Goal: Task Accomplishment & Management: Manage account settings

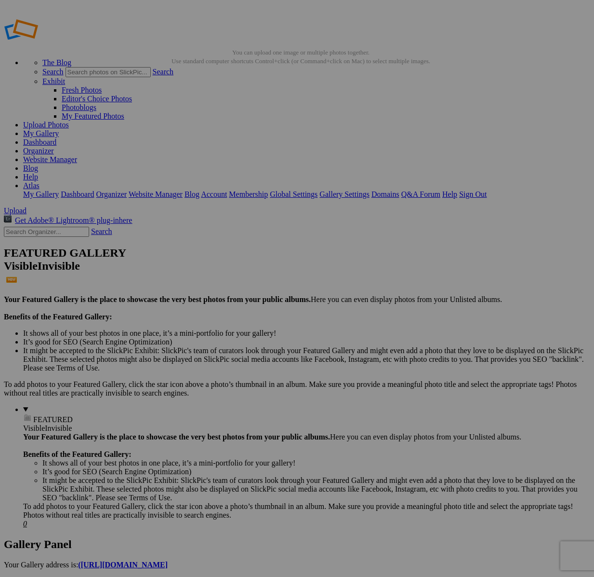
scroll to position [4, 0]
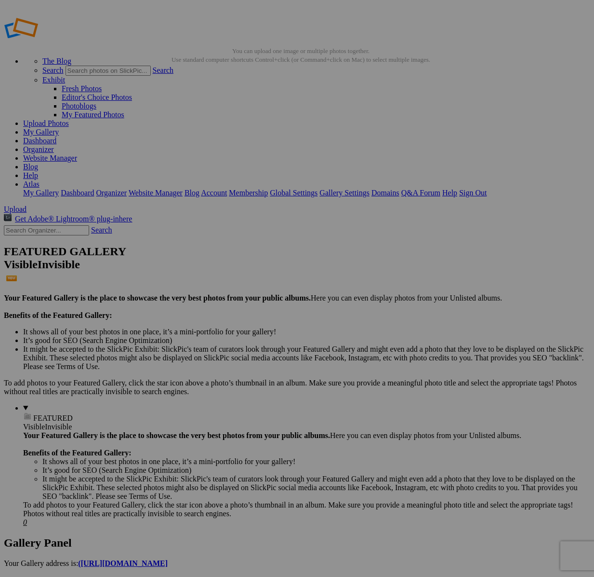
drag, startPoint x: 47, startPoint y: 132, endPoint x: 48, endPoint y: 125, distance: 6.3
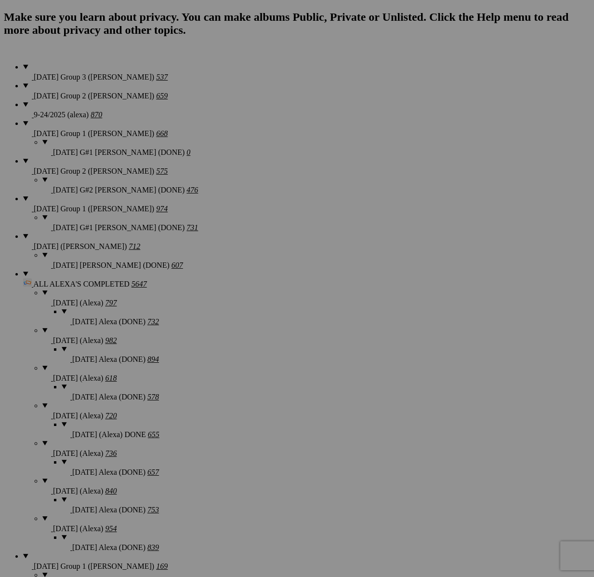
scroll to position [660, 0]
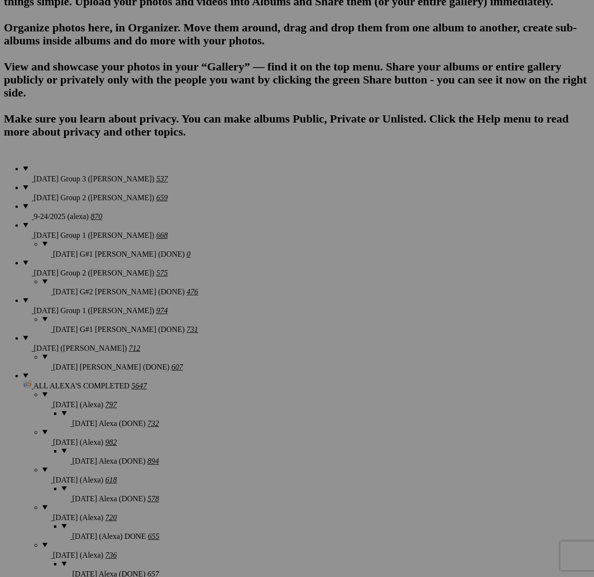
type textarea "<!-- SlickPic.com image hosting. HTML Bulk Share code Starts Here --> <div styl…"
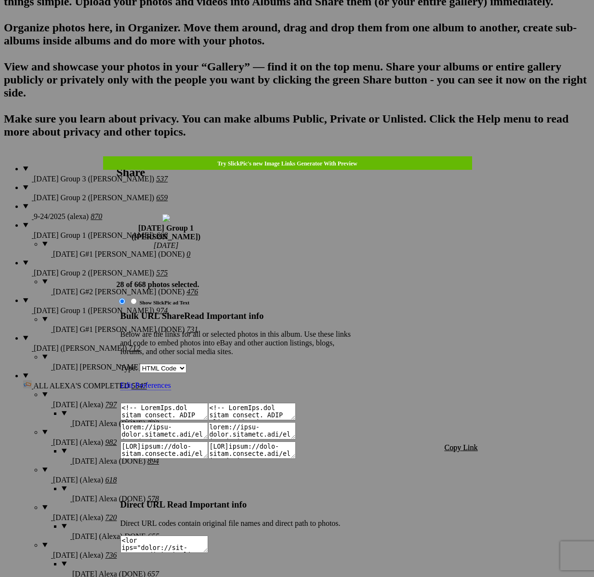
click at [469, 443] on span "Copy Link" at bounding box center [461, 447] width 33 height 8
click at [318, 31] on div at bounding box center [297, 288] width 594 height 577
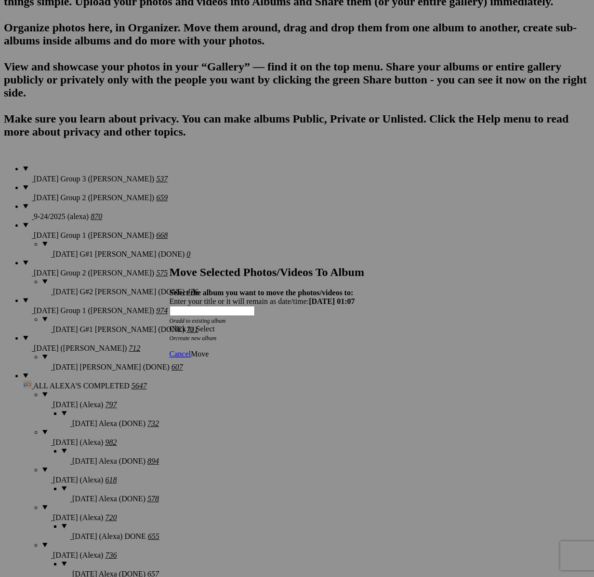
click at [324, 324] on div "Click to Select" at bounding box center [298, 328] width 256 height 9
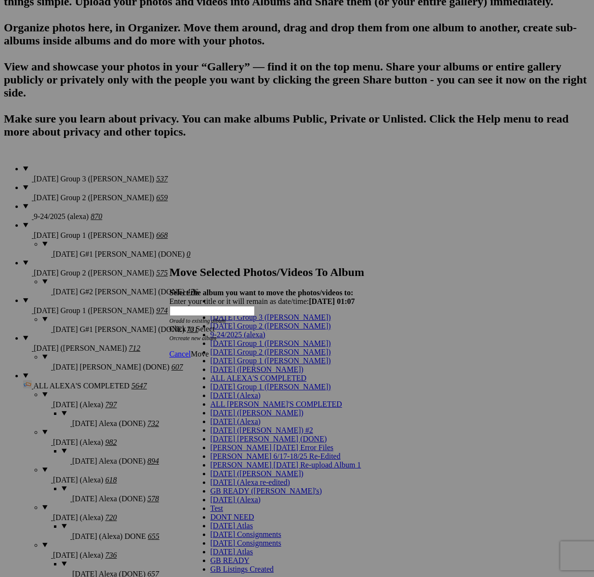
click at [251, 347] on span "[DATE] Group 1 ([PERSON_NAME])" at bounding box center [271, 343] width 121 height 8
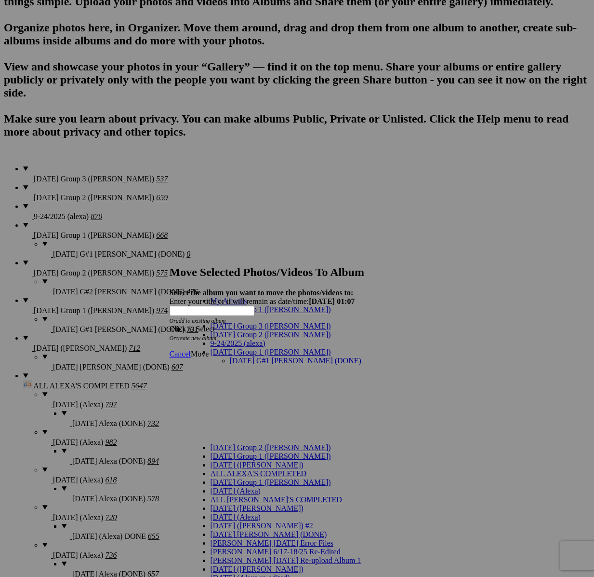
click at [247, 356] on link "[DATE] G#1 [PERSON_NAME] (DONE)" at bounding box center [296, 360] width 132 height 8
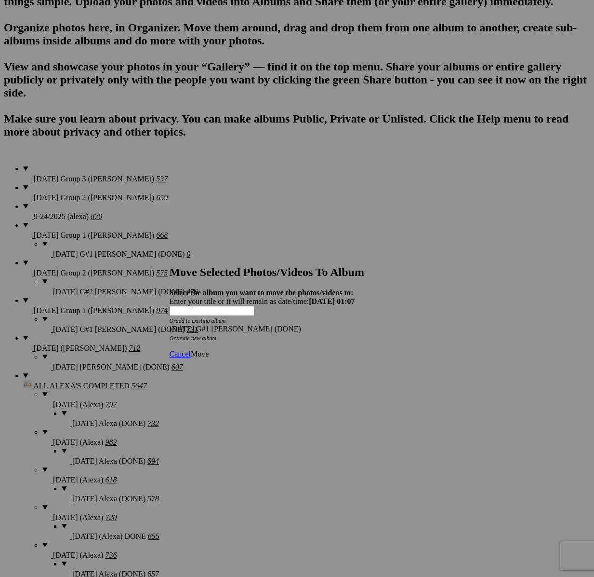
click at [209, 350] on span "Move" at bounding box center [200, 354] width 18 height 8
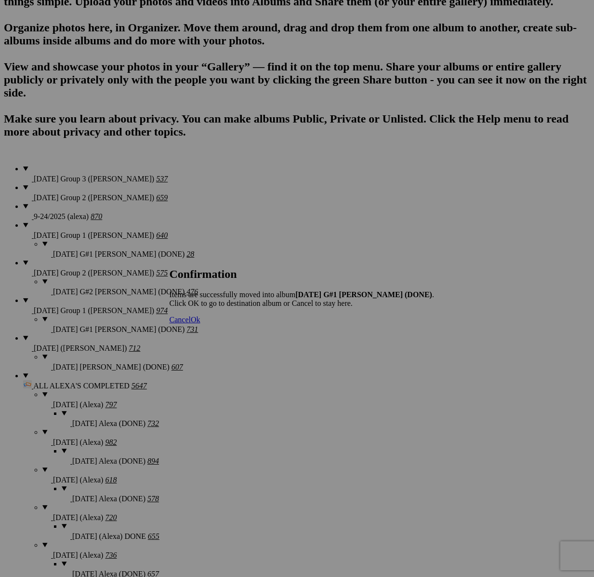
click at [191, 323] on span "Cancel" at bounding box center [180, 319] width 21 height 8
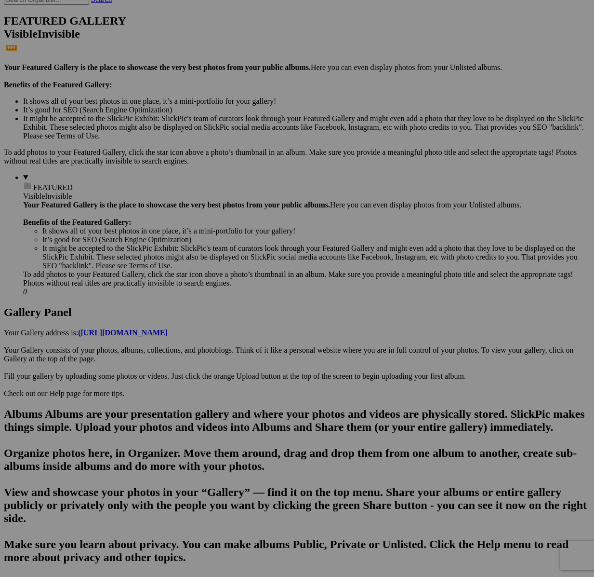
scroll to position [190, 0]
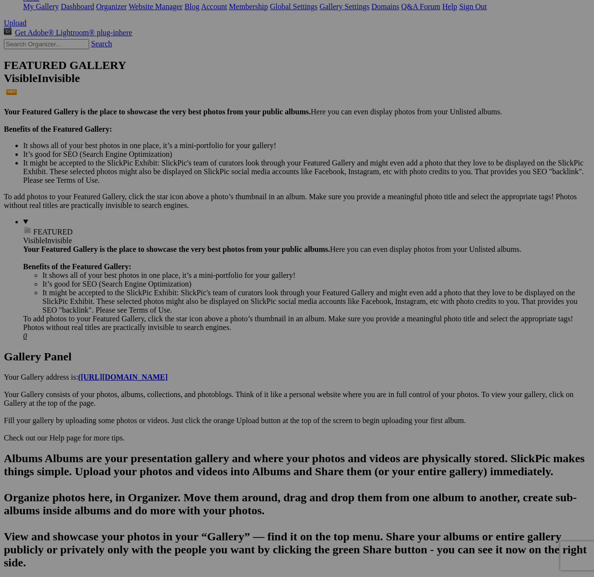
drag, startPoint x: 336, startPoint y: 418, endPoint x: 341, endPoint y: 422, distance: 7.0
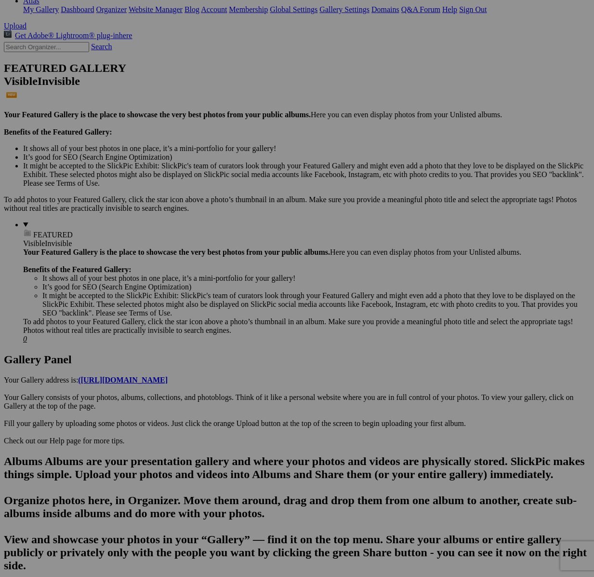
scroll to position [337, 0]
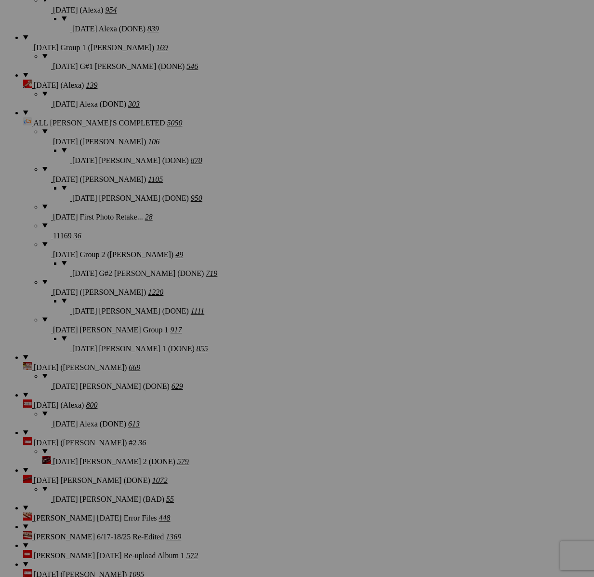
scroll to position [1186, 0]
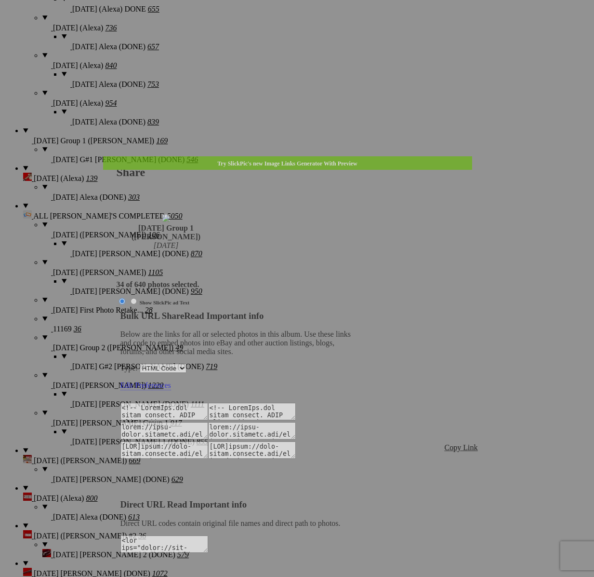
type textarea "<!-- SlickPic.com image hosting. HTML Bulk Share code Starts Here --> <div styl…"
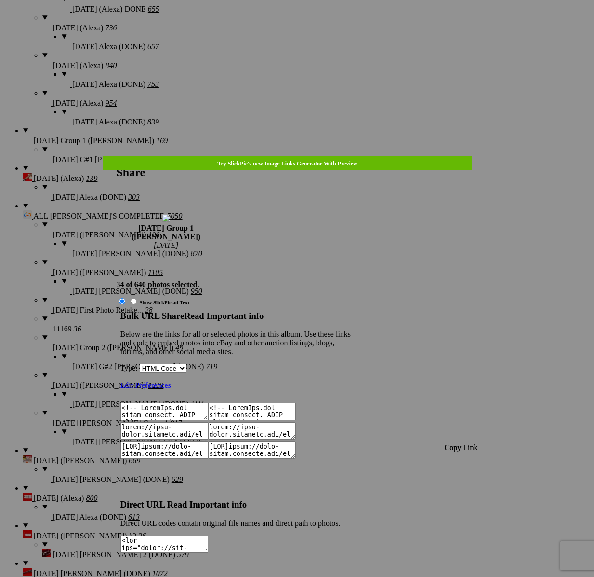
click at [453, 443] on span "Copy Link" at bounding box center [461, 447] width 33 height 8
click at [305, 27] on div at bounding box center [297, 288] width 594 height 577
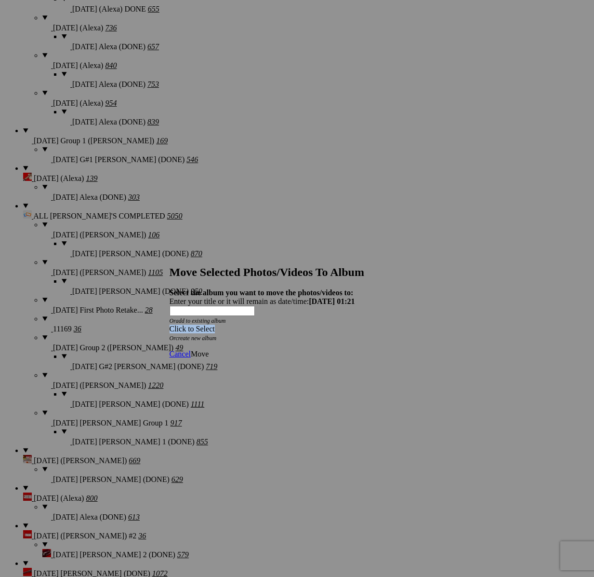
click at [340, 324] on div "Click to Select" at bounding box center [298, 328] width 256 height 9
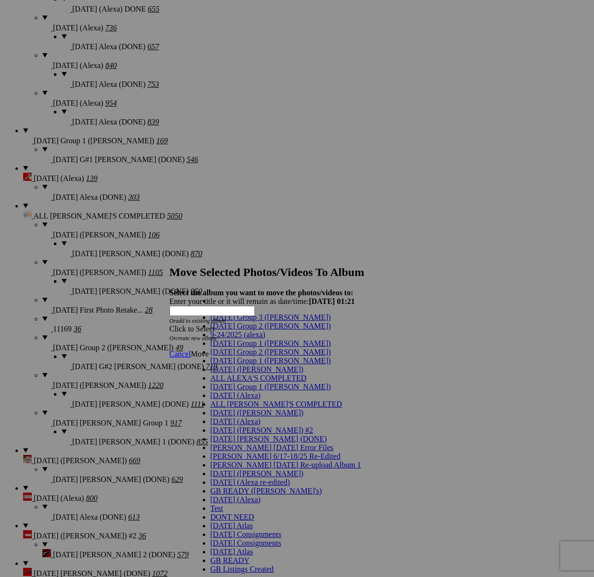
click at [243, 347] on span "[DATE] Group 1 ([PERSON_NAME])" at bounding box center [271, 343] width 121 height 8
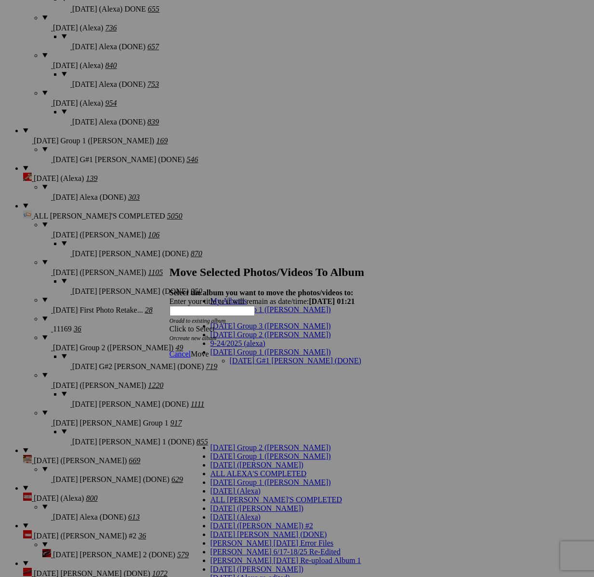
click at [250, 356] on link "[DATE] G#1 [PERSON_NAME] (DONE)" at bounding box center [296, 360] width 132 height 8
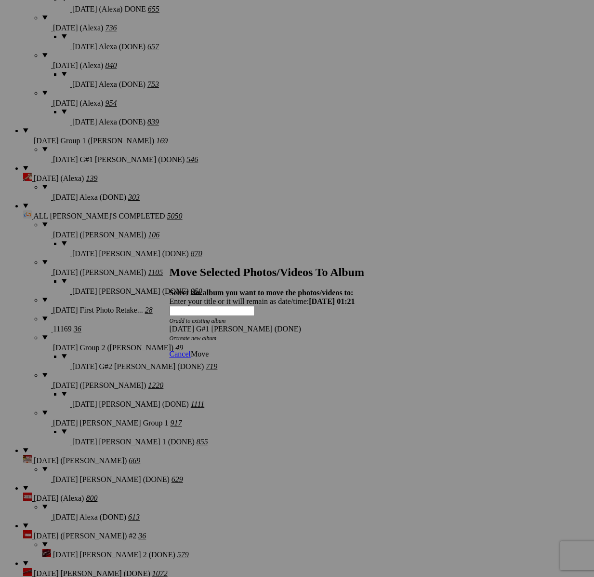
click at [209, 350] on span "Move" at bounding box center [200, 354] width 18 height 8
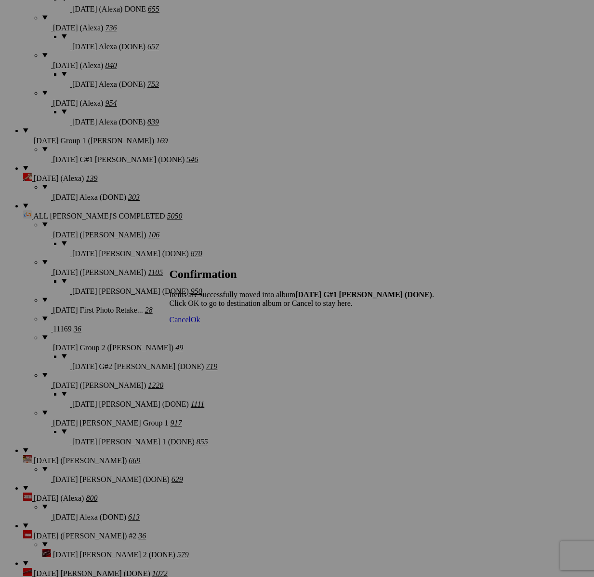
click at [191, 323] on span "Cancel" at bounding box center [180, 319] width 21 height 8
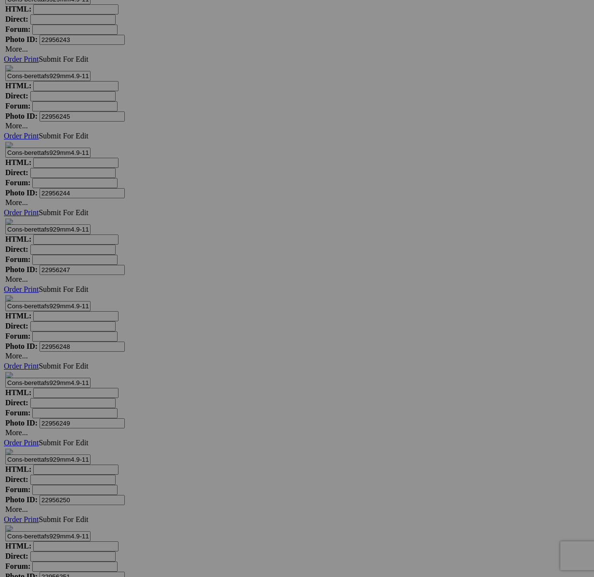
scroll to position [17595, 0]
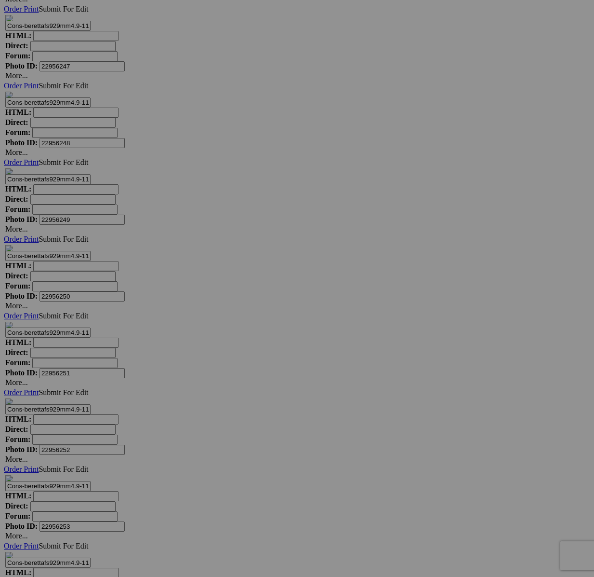
scroll to position [17727, 0]
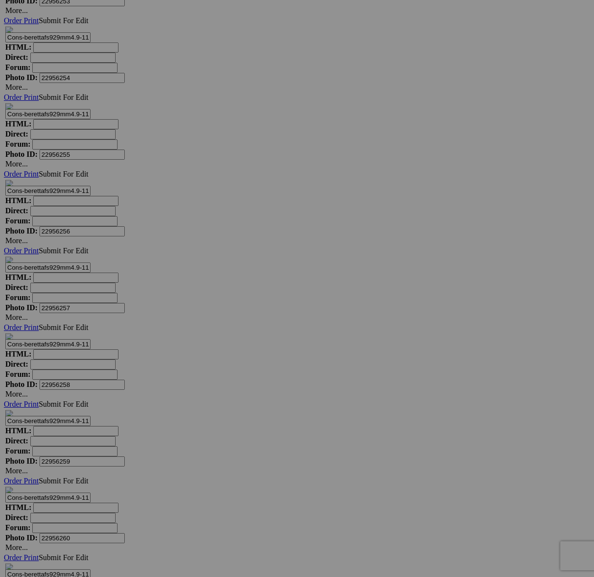
scroll to position [18246, 0]
drag, startPoint x: 153, startPoint y: 488, endPoint x: 312, endPoint y: 429, distance: 169.6
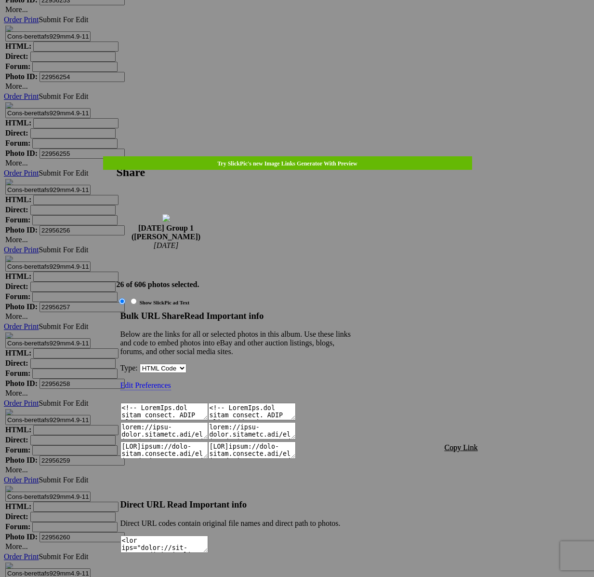
click at [467, 443] on span "Copy Link" at bounding box center [461, 447] width 33 height 8
click at [301, 27] on div at bounding box center [297, 288] width 594 height 577
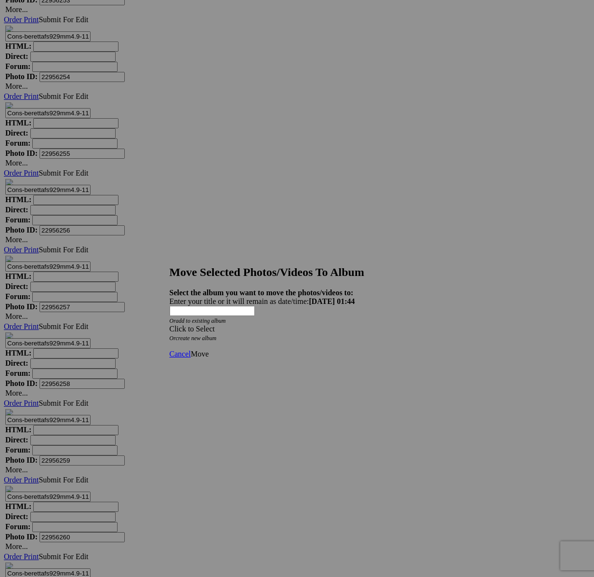
click at [350, 324] on div "Click to Select" at bounding box center [298, 328] width 256 height 9
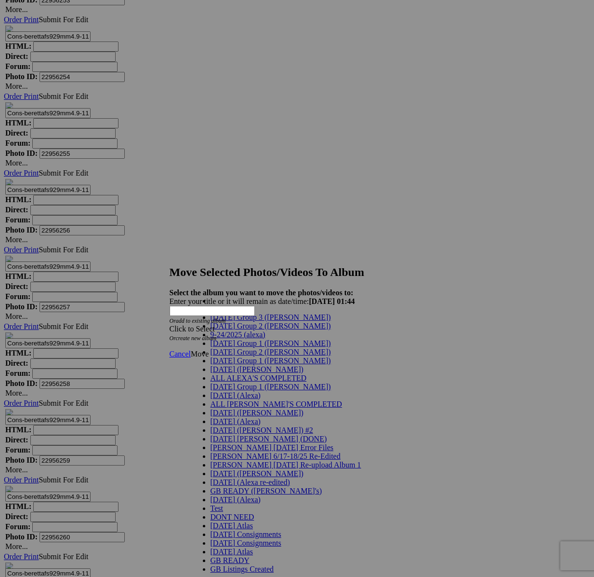
click at [233, 347] on span "[DATE] Group 1 ([PERSON_NAME])" at bounding box center [271, 343] width 121 height 8
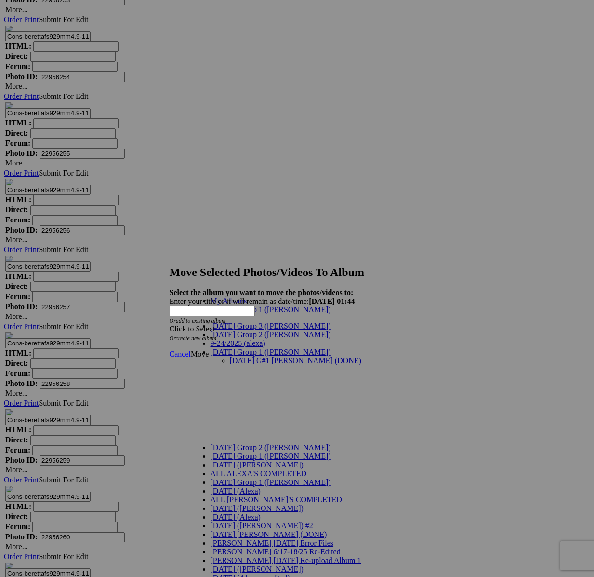
click at [243, 356] on link "[DATE] G#1 [PERSON_NAME] (DONE)" at bounding box center [296, 360] width 132 height 8
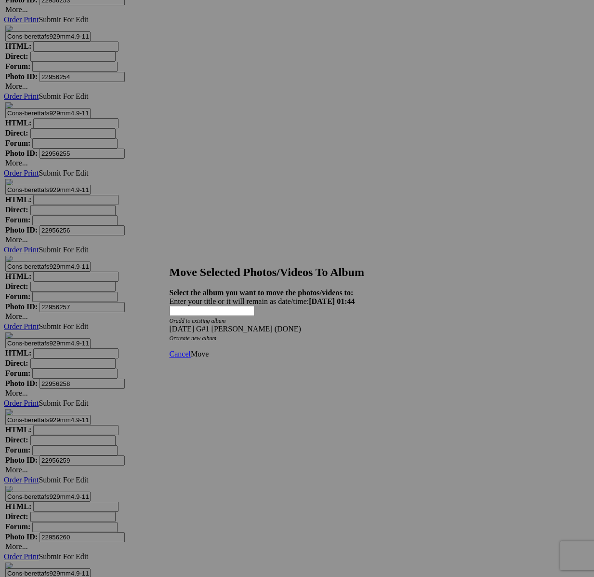
click at [209, 350] on span "Move" at bounding box center [200, 354] width 18 height 8
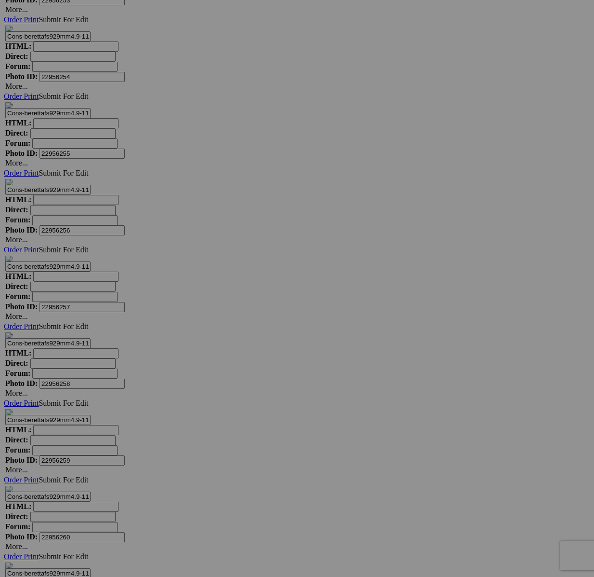
scroll to position [17564, 0]
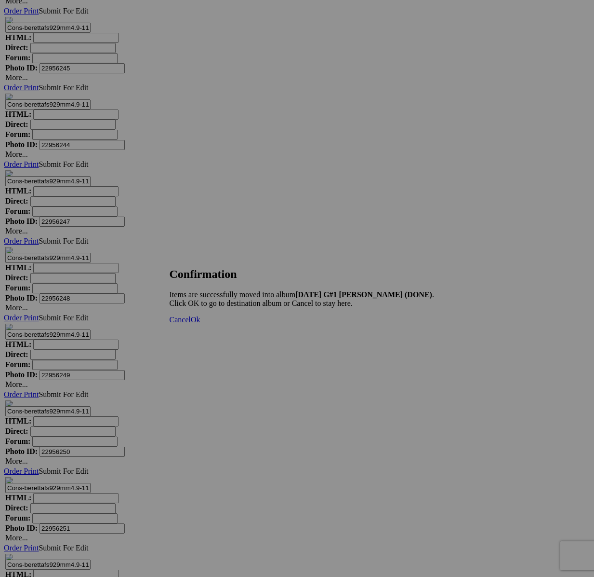
click at [191, 323] on span "Cancel" at bounding box center [180, 319] width 21 height 8
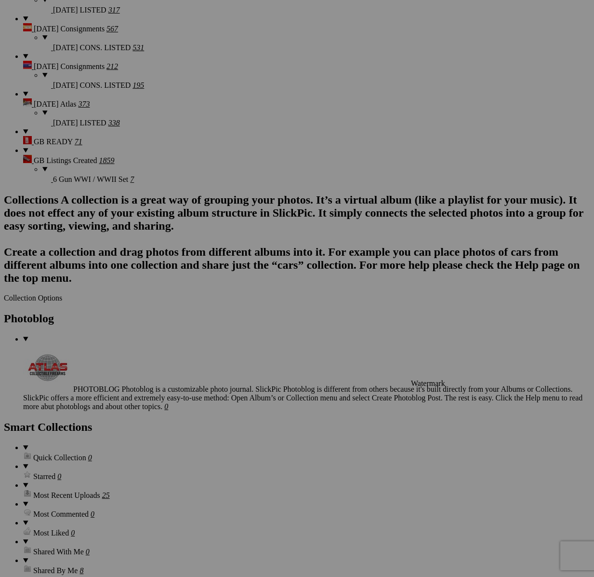
scroll to position [2352, 0]
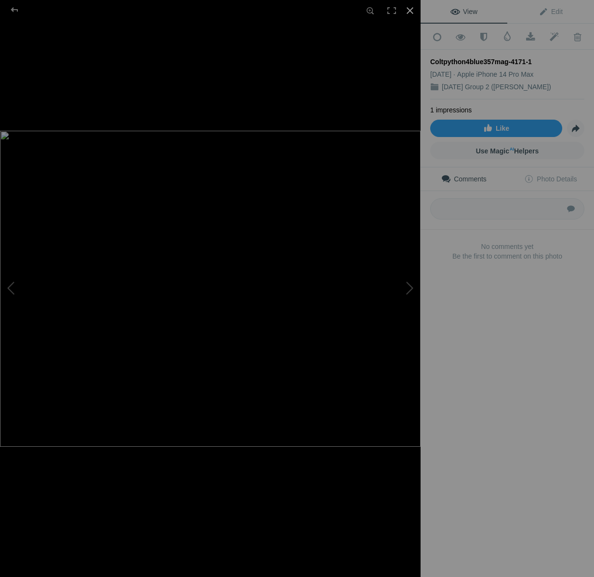
click at [411, 13] on div at bounding box center [410, 10] width 21 height 21
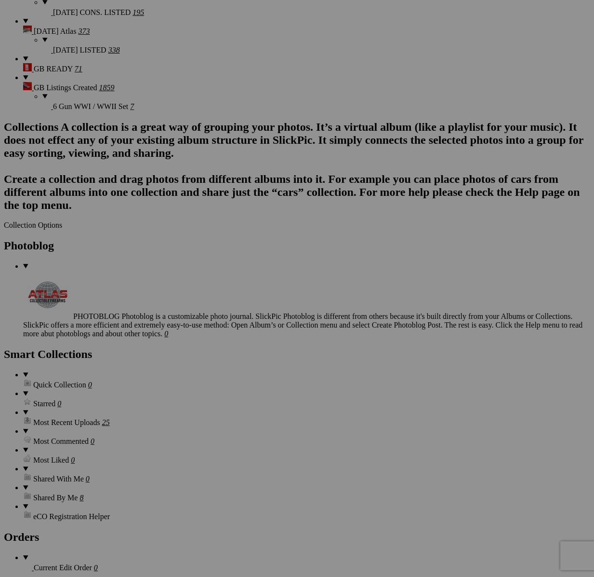
scroll to position [2435, 0]
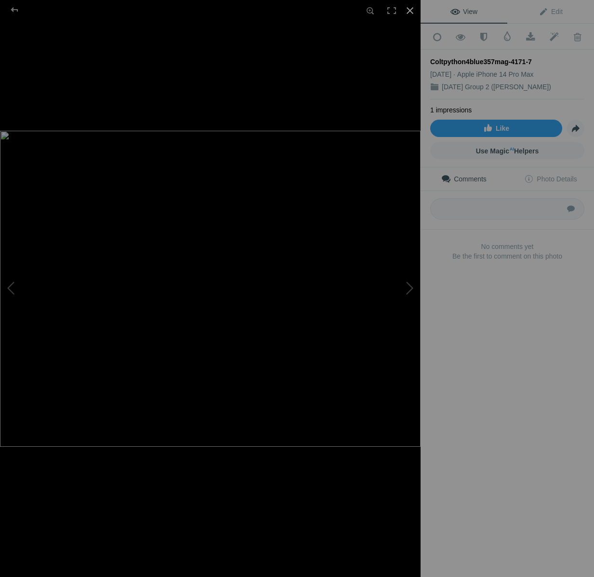
click at [409, 14] on div at bounding box center [410, 10] width 21 height 21
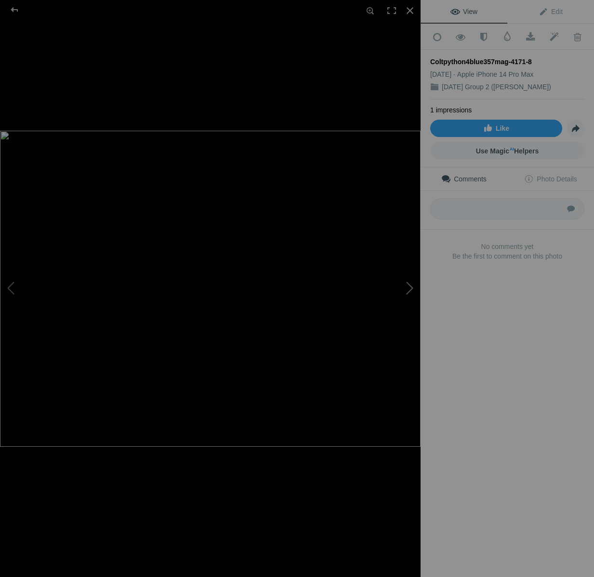
click at [407, 286] on button at bounding box center [385, 289] width 72 height 208
click at [407, 289] on button at bounding box center [385, 289] width 72 height 208
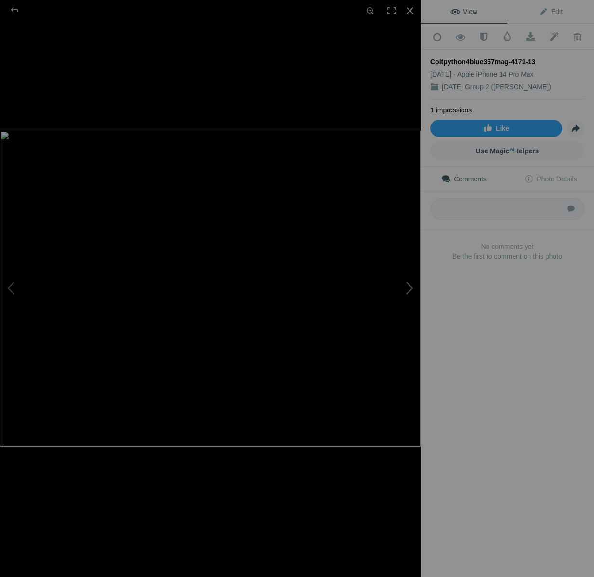
click at [407, 289] on button at bounding box center [385, 289] width 72 height 208
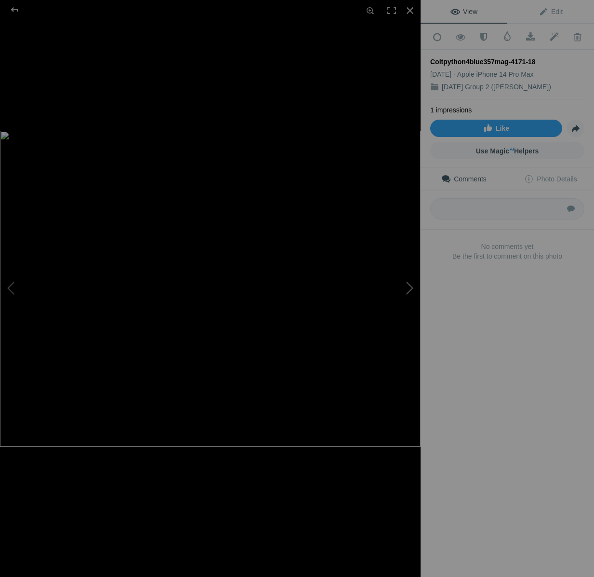
click at [407, 289] on button at bounding box center [385, 289] width 72 height 208
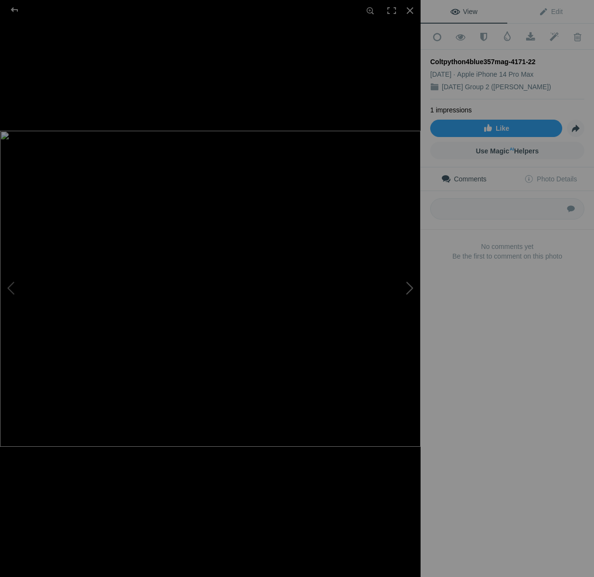
click at [407, 289] on button at bounding box center [385, 289] width 72 height 208
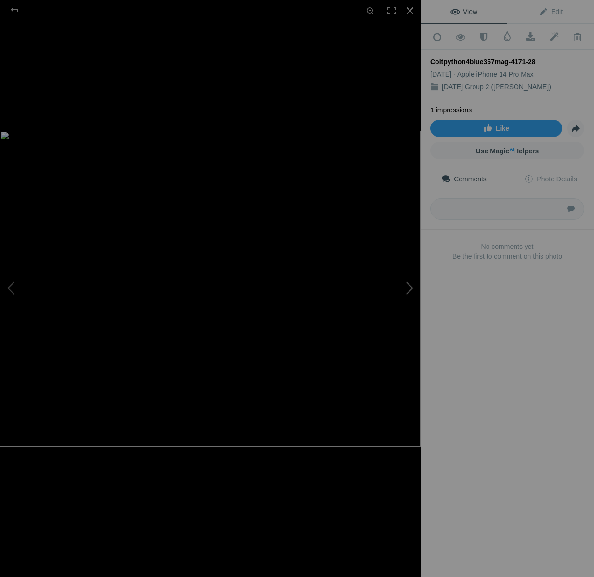
click at [407, 289] on button at bounding box center [385, 289] width 72 height 208
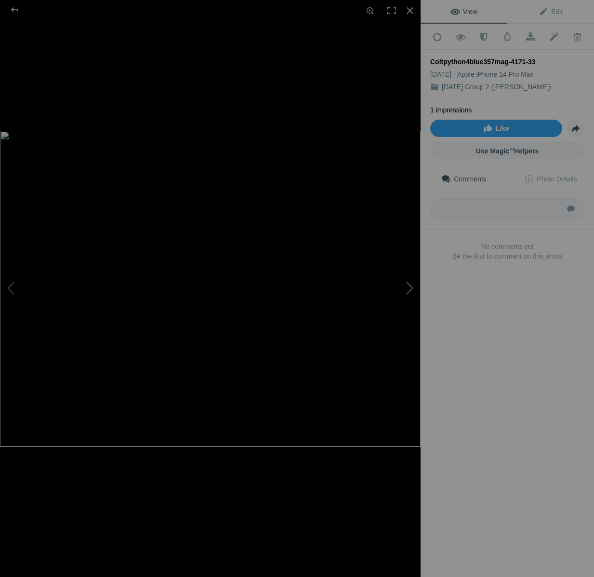
click at [407, 289] on button at bounding box center [385, 289] width 72 height 208
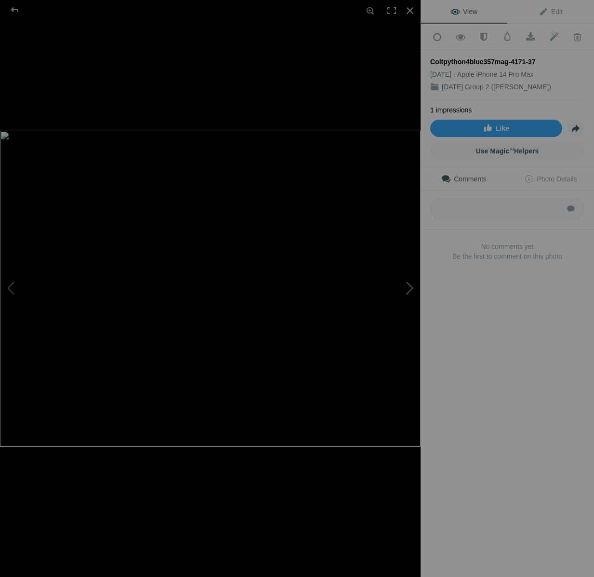
click at [407, 289] on button at bounding box center [385, 289] width 72 height 208
click at [413, 288] on button at bounding box center [385, 289] width 72 height 208
click at [14, 291] on button at bounding box center [36, 289] width 72 height 208
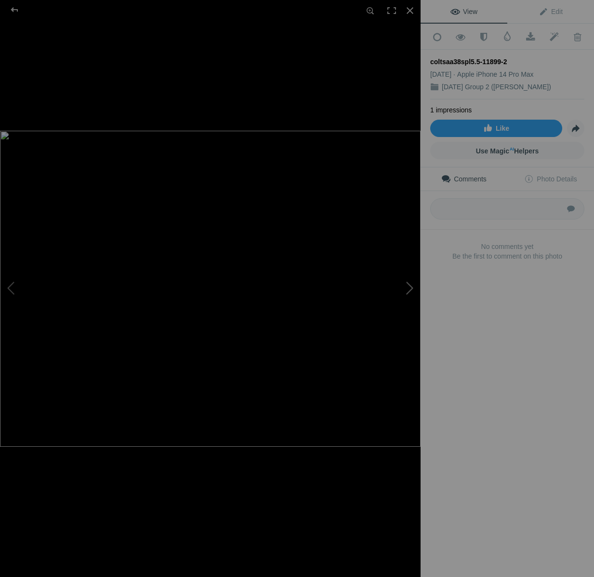
click at [412, 287] on button at bounding box center [385, 289] width 72 height 208
click at [412, 13] on div at bounding box center [410, 10] width 21 height 21
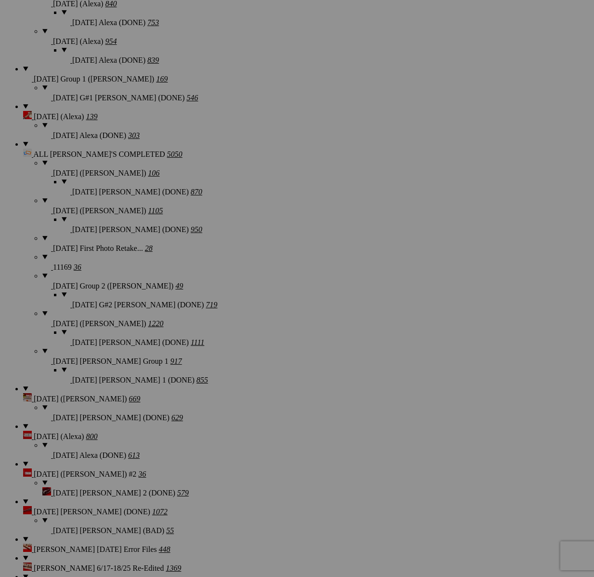
scroll to position [1024, 0]
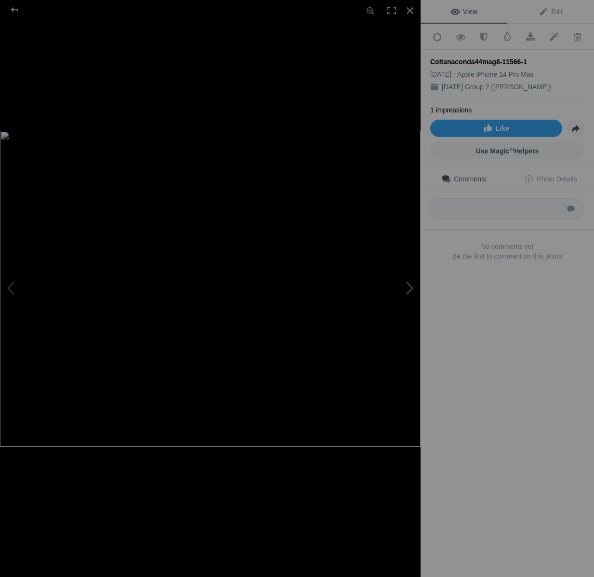
click at [410, 285] on button at bounding box center [385, 289] width 72 height 208
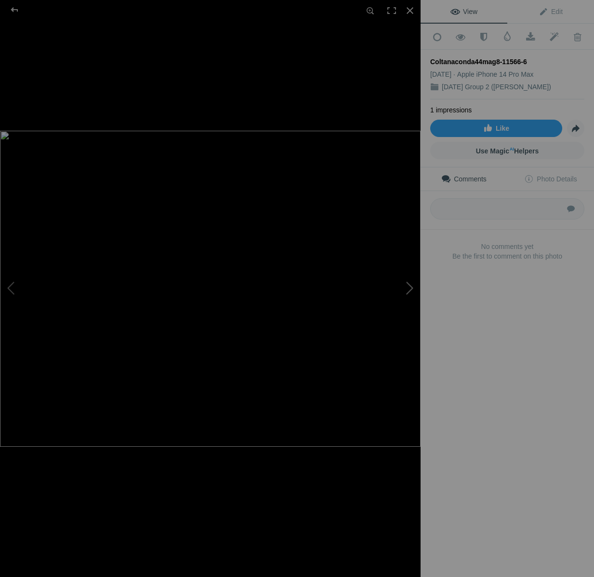
click at [410, 285] on button at bounding box center [385, 289] width 72 height 208
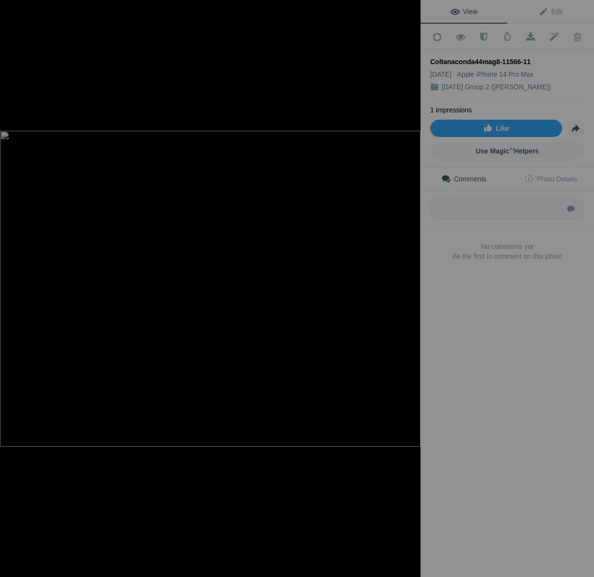
click at [410, 285] on button at bounding box center [385, 289] width 72 height 208
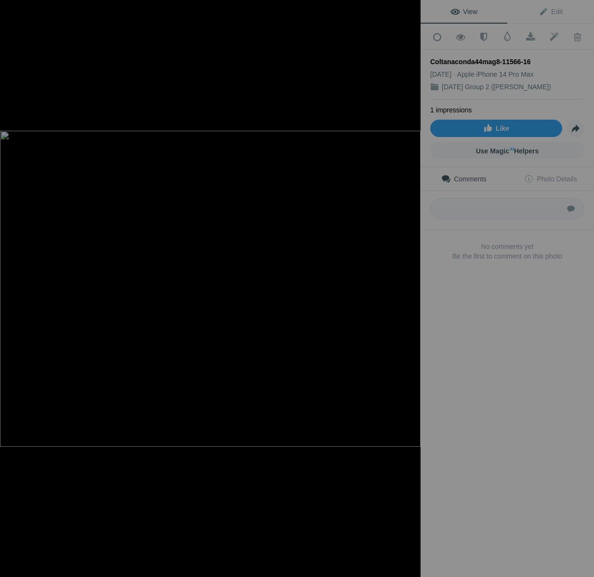
click at [410, 285] on button at bounding box center [385, 289] width 72 height 208
click at [410, 8] on div at bounding box center [410, 10] width 21 height 21
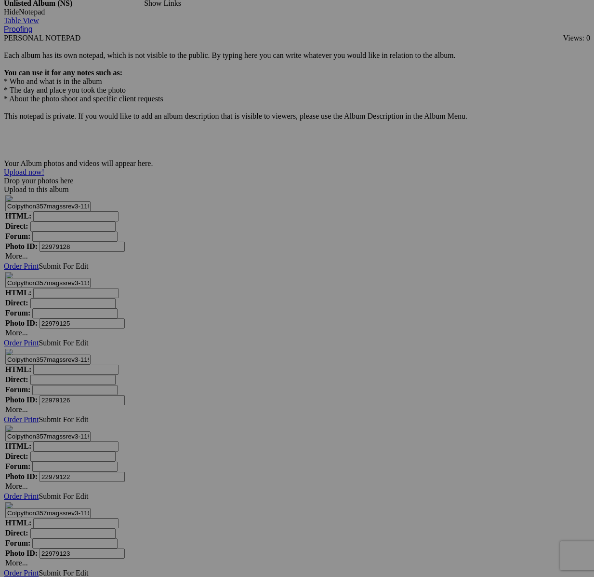
scroll to position [4388, 0]
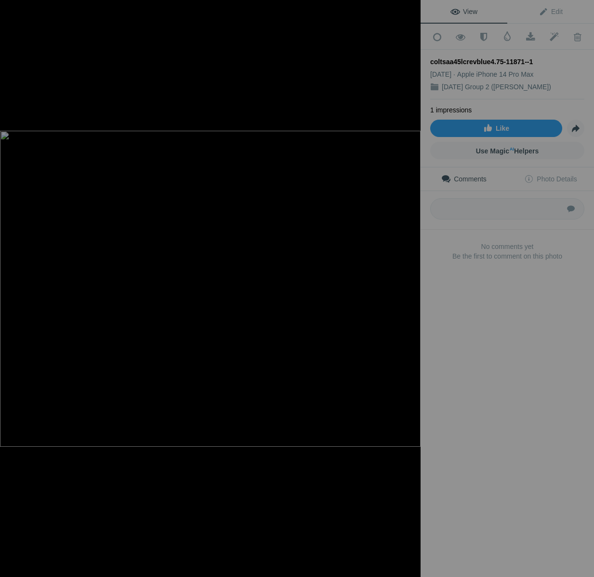
click at [408, 291] on button at bounding box center [385, 289] width 72 height 208
click at [13, 282] on button at bounding box center [36, 289] width 72 height 208
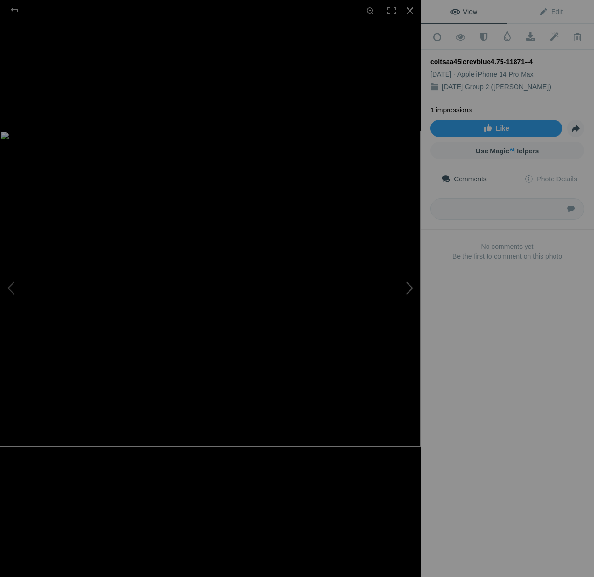
click at [414, 284] on button at bounding box center [385, 289] width 72 height 208
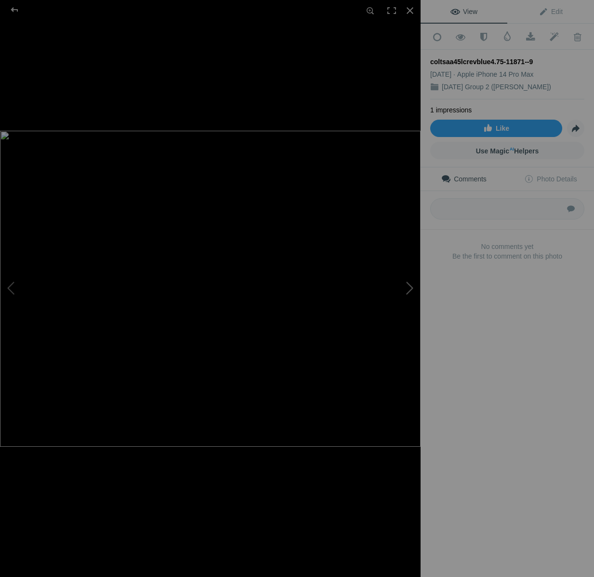
click at [414, 284] on button at bounding box center [385, 289] width 72 height 208
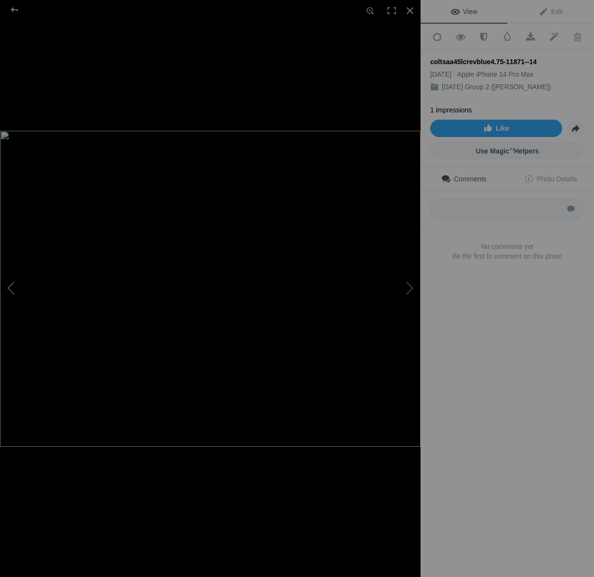
click at [5, 287] on button at bounding box center [36, 289] width 72 height 208
click at [411, 290] on button at bounding box center [385, 289] width 72 height 208
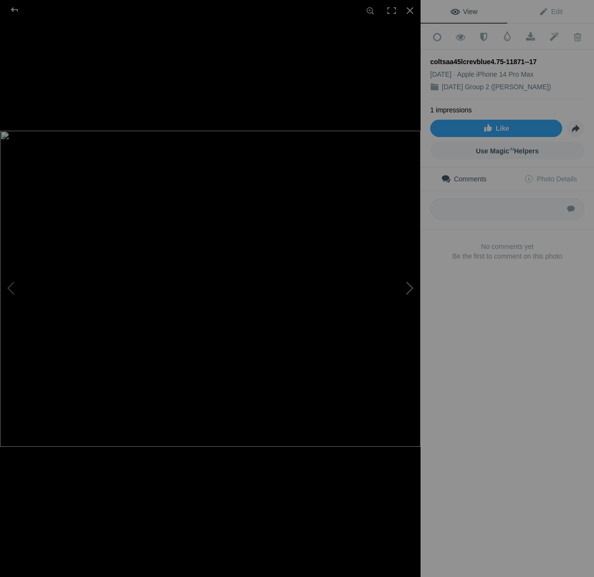
click at [411, 290] on button at bounding box center [385, 289] width 72 height 208
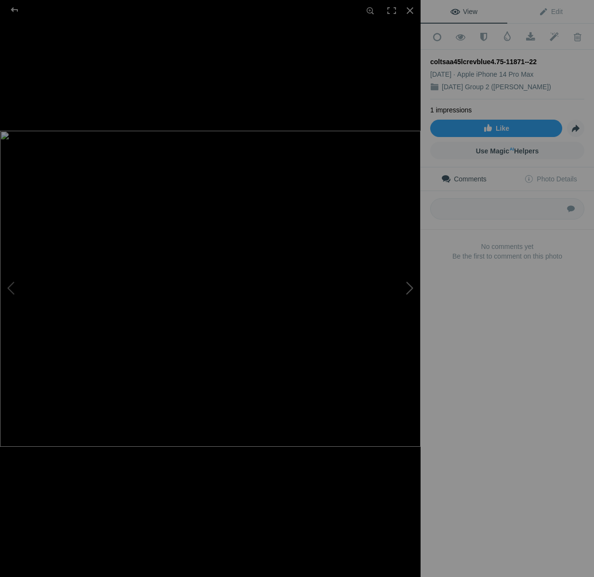
click at [411, 290] on button at bounding box center [385, 289] width 72 height 208
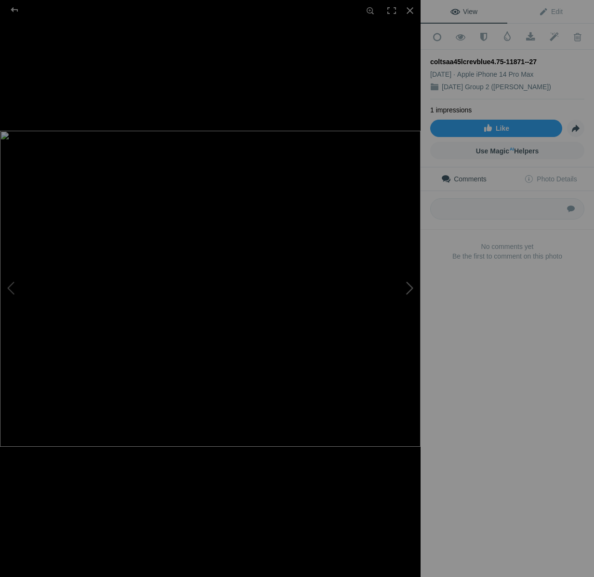
click at [411, 290] on button at bounding box center [385, 289] width 72 height 208
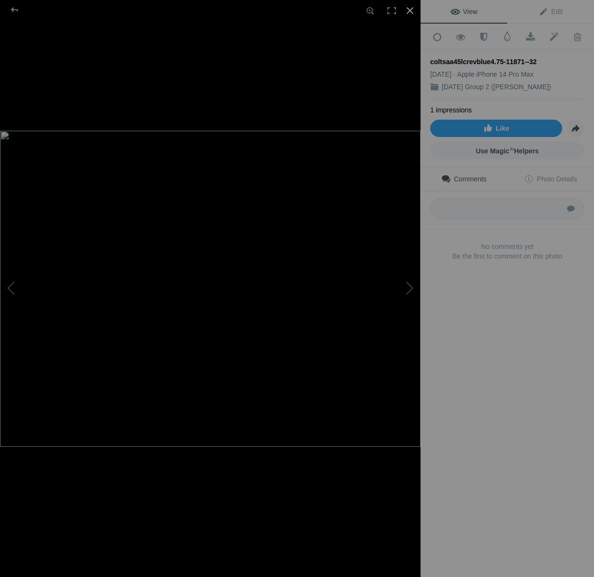
click at [407, 9] on div at bounding box center [410, 10] width 21 height 21
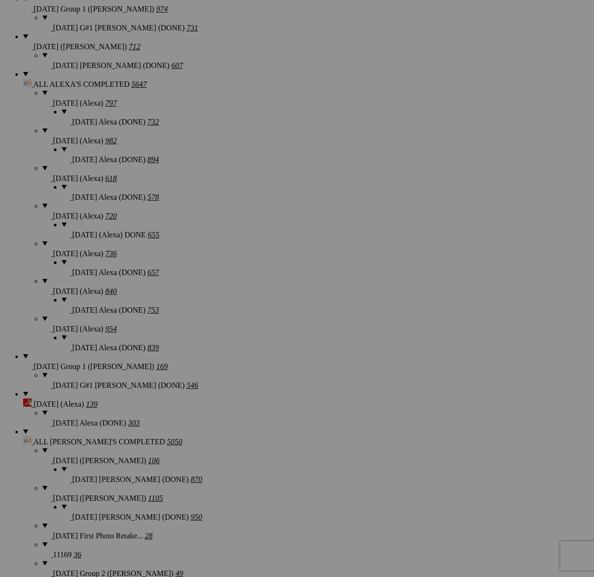
scroll to position [0, 0]
